Goal: Book appointment/travel/reservation

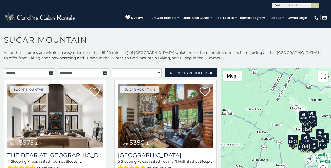
scroll to position [2, 0]
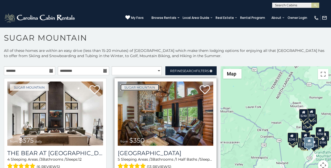
click at [122, 85] on link "Sugar Mountain" at bounding box center [140, 87] width 39 height 7
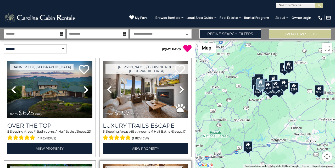
click at [119, 166] on link "[GEOGRAPHIC_DATA], [GEOGRAPHIC_DATA]" at bounding box center [145, 169] width 78 height 7
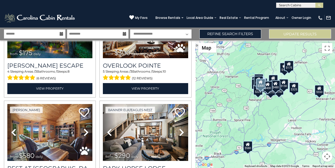
scroll to position [175, 0]
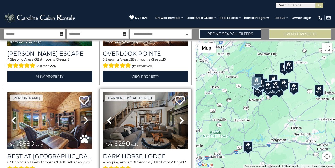
click at [176, 101] on link "Next" at bounding box center [182, 120] width 13 height 57
